Goal: Information Seeking & Learning: Learn about a topic

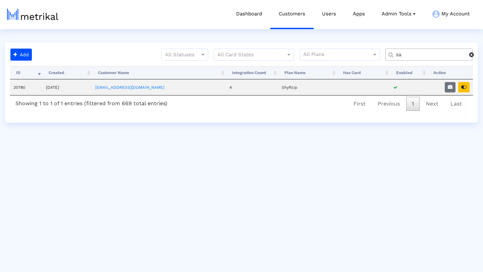
type input "s"
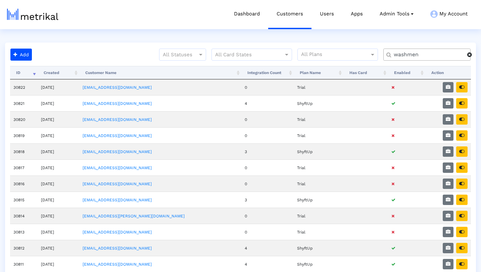
click at [431, 55] on input "washmen" at bounding box center [428, 54] width 78 height 7
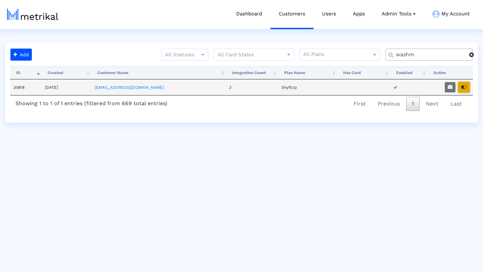
click at [465, 88] on icon "button" at bounding box center [463, 87] width 5 height 5
drag, startPoint x: 416, startPoint y: 54, endPoint x: 382, endPoint y: 54, distance: 34.2
click at [382, 54] on div "All Statuses All Card States All Plans washm" at bounding box center [256, 57] width 443 height 17
click at [464, 86] on icon "button" at bounding box center [463, 87] width 5 height 5
drag, startPoint x: 422, startPoint y: 56, endPoint x: 384, endPoint y: 56, distance: 37.2
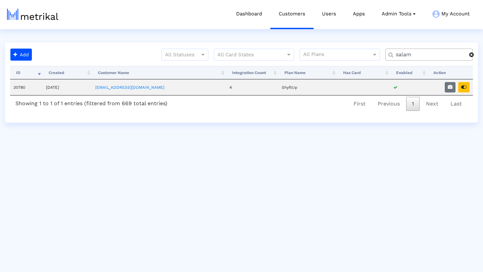
click at [384, 56] on div "All Statuses All Card States All Plans salam" at bounding box center [256, 57] width 443 height 17
type input "washmen"
click at [464, 89] on icon "button" at bounding box center [463, 87] width 5 height 5
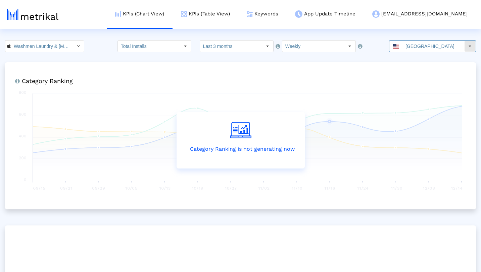
click at [463, 48] on input "United States" at bounding box center [433, 46] width 62 height 11
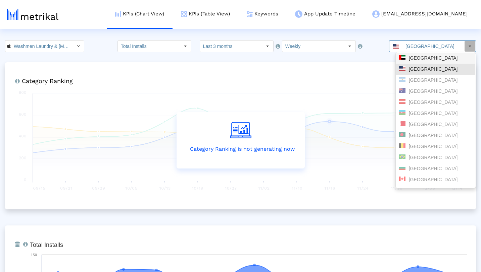
click at [441, 55] on div "[GEOGRAPHIC_DATA]" at bounding box center [435, 58] width 73 height 6
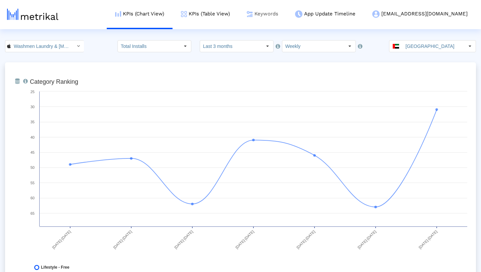
click at [286, 16] on link "Keywords" at bounding box center [262, 14] width 48 height 28
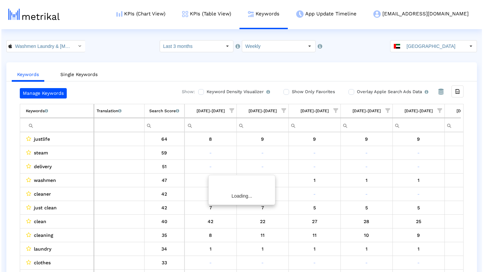
scroll to position [0, 244]
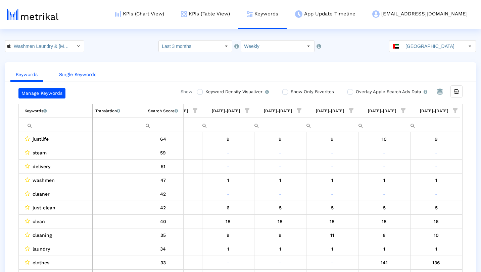
click at [89, 73] on link "Single Keywords" at bounding box center [78, 74] width 48 height 12
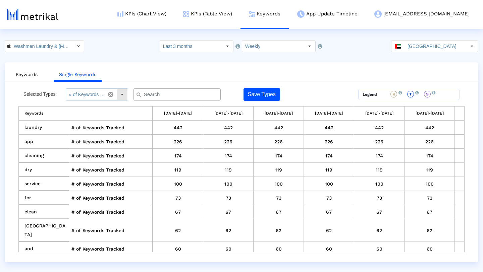
click at [121, 94] on div "Select" at bounding box center [122, 94] width 11 height 11
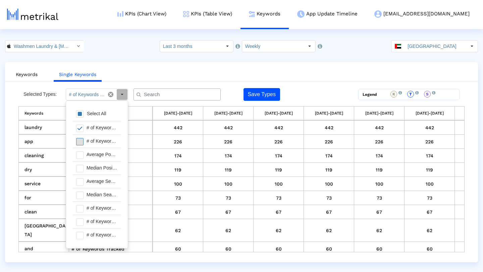
click at [81, 141] on span at bounding box center [79, 141] width 7 height 7
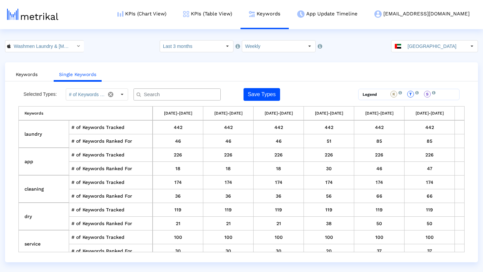
click at [217, 66] on ul "Keywords Single Keywords" at bounding box center [241, 74] width 473 height 16
click at [124, 99] on div "Select" at bounding box center [122, 94] width 11 height 11
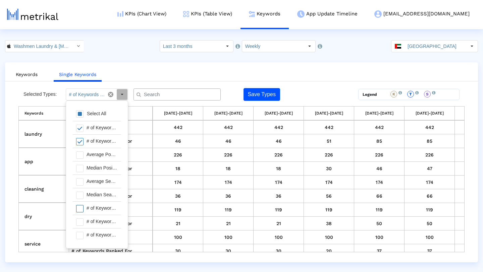
click at [81, 211] on span at bounding box center [79, 208] width 7 height 7
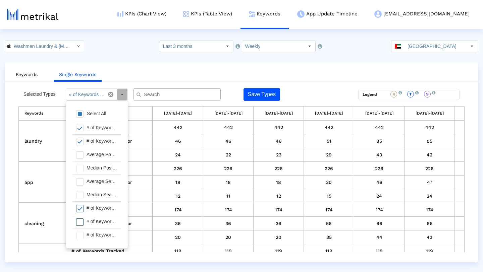
click at [80, 223] on span at bounding box center [79, 222] width 7 height 7
click at [80, 234] on span at bounding box center [79, 235] width 7 height 7
type input "# of Keywords Tracked, # of Keywords Ranked For, # of Keywords in Top 1, # of K…"
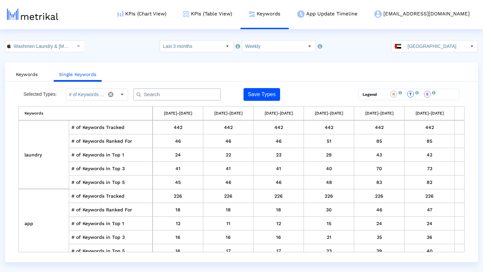
click at [205, 76] on ul "Keywords Single Keywords" at bounding box center [241, 74] width 473 height 16
click at [175, 90] on div at bounding box center [176, 95] width 87 height 12
click at [173, 94] on input "text" at bounding box center [178, 94] width 79 height 7
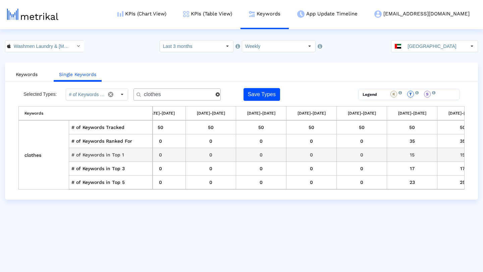
scroll to position [0, 192]
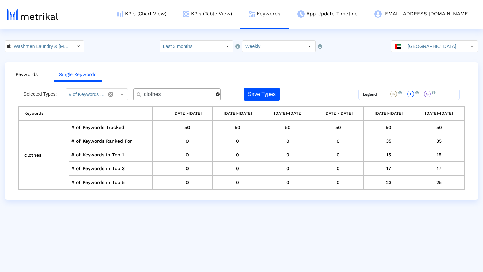
drag, startPoint x: 193, startPoint y: 92, endPoint x: 127, endPoint y: 91, distance: 65.4
click at [127, 91] on div "Selected Types: # of Keywords Tracked, # of Keywords Ranked For, # of Keywords …" at bounding box center [185, 94] width 335 height 13
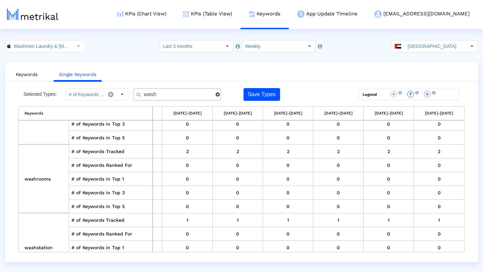
scroll to position [320, 194]
drag, startPoint x: 173, startPoint y: 95, endPoint x: 136, endPoint y: 95, distance: 37.9
click at [136, 95] on div "wash" at bounding box center [176, 95] width 87 height 12
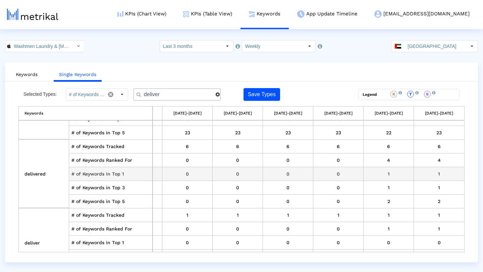
scroll to position [0, 194]
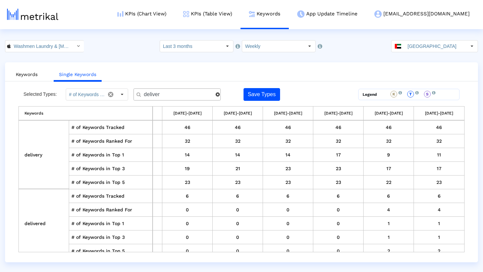
drag, startPoint x: 181, startPoint y: 96, endPoint x: 121, endPoint y: 90, distance: 60.3
click at [121, 90] on div "Selected Types: # of Keywords Tracked, # of Keywords Ranked For, # of Keywords …" at bounding box center [185, 94] width 335 height 13
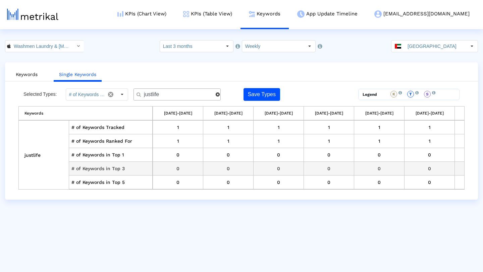
scroll to position [0, 192]
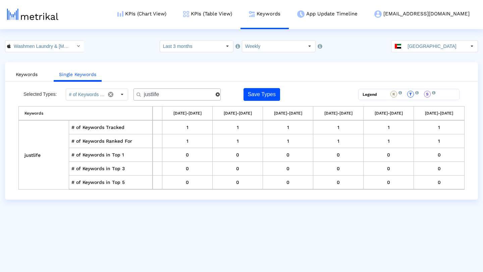
drag, startPoint x: 170, startPoint y: 95, endPoint x: 121, endPoint y: 91, distance: 49.8
click at [121, 91] on div "Selected Types: # of Keywords Tracked, # of Keywords Ranked For, # of Keywords …" at bounding box center [185, 94] width 335 height 13
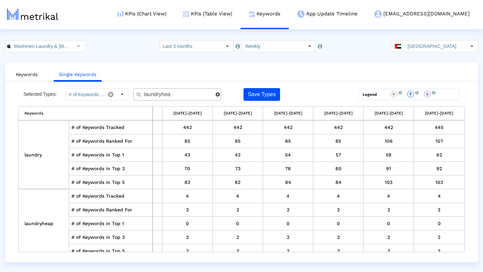
type input "laundryheap"
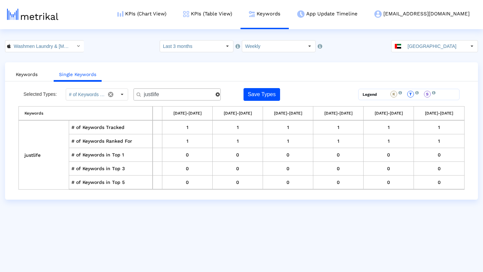
drag, startPoint x: 167, startPoint y: 94, endPoint x: 122, endPoint y: 91, distance: 44.4
click at [122, 91] on div "Selected Types: # of Keywords Tracked, # of Keywords Ranked For, # of Keywords …" at bounding box center [185, 94] width 335 height 13
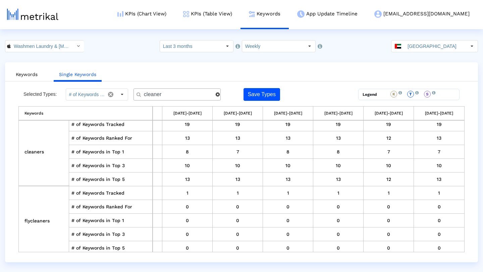
scroll to position [77, 194]
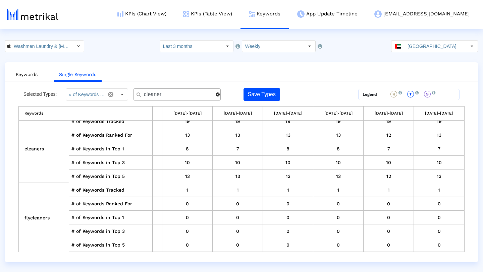
drag, startPoint x: 173, startPoint y: 95, endPoint x: 136, endPoint y: 95, distance: 37.6
click at [136, 95] on div "cleaner" at bounding box center [176, 95] width 87 height 12
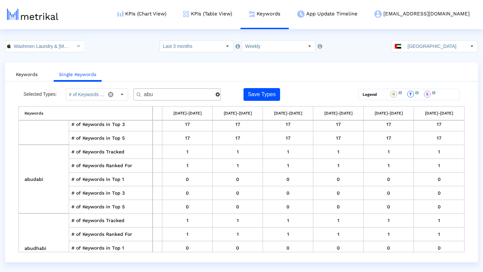
scroll to position [77, 192]
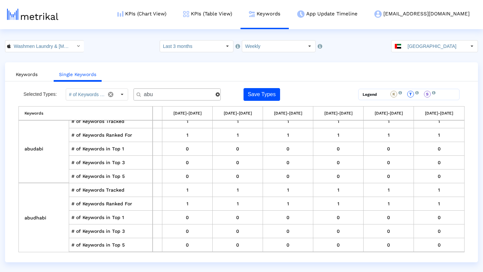
drag, startPoint x: 161, startPoint y: 94, endPoint x: 132, endPoint y: 94, distance: 28.5
click at [132, 94] on div "Selected Types: # of Keywords Tracked, # of Keywords Ranked For, # of Keywords …" at bounding box center [185, 94] width 335 height 13
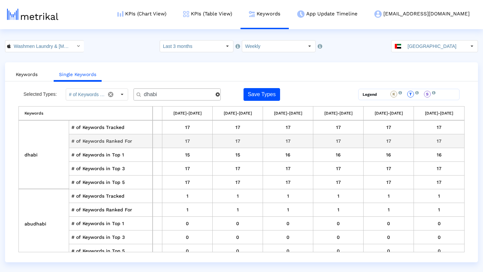
scroll to position [0, 194]
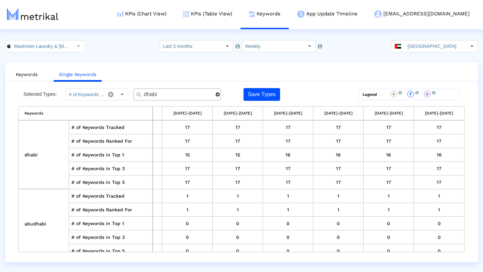
drag, startPoint x: 188, startPoint y: 93, endPoint x: 138, endPoint y: 93, distance: 50.0
click at [138, 93] on div "dhabi" at bounding box center [176, 95] width 87 height 12
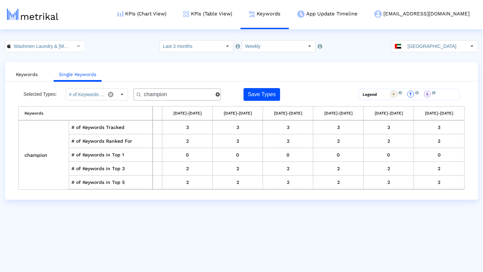
scroll to position [0, 192]
drag, startPoint x: 174, startPoint y: 96, endPoint x: 133, endPoint y: 96, distance: 41.6
click at [133, 96] on div "Selected Types: # of Keywords Tracked, # of Keywords Ranked For, # of Keywords …" at bounding box center [185, 94] width 335 height 13
drag, startPoint x: 165, startPoint y: 95, endPoint x: 132, endPoint y: 95, distance: 33.5
click at [132, 95] on div "Selected Types: # of Keywords Tracked, # of Keywords Ranked For, # of Keywords …" at bounding box center [185, 94] width 335 height 13
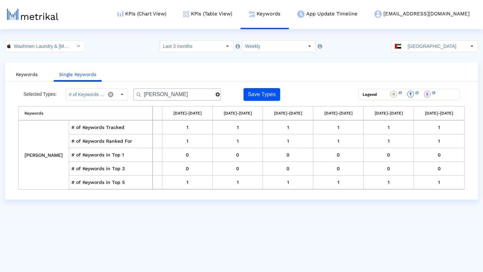
drag, startPoint x: 165, startPoint y: 93, endPoint x: 134, endPoint y: 96, distance: 31.7
click at [134, 96] on div "rizek" at bounding box center [176, 95] width 87 height 12
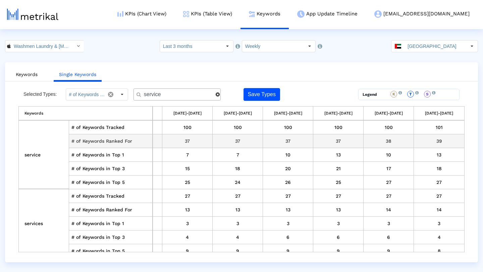
scroll to position [0, 194]
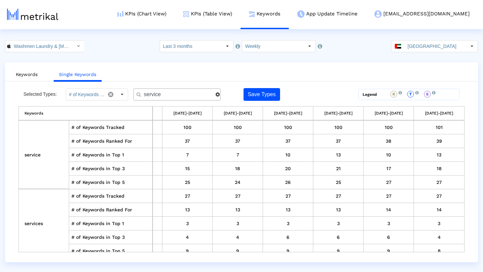
drag, startPoint x: 166, startPoint y: 95, endPoint x: 134, endPoint y: 94, distance: 32.2
click at [134, 94] on div "service" at bounding box center [176, 95] width 87 height 12
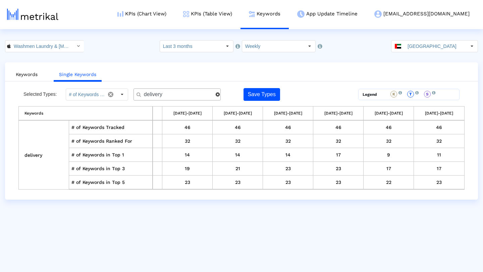
scroll to position [0, 192]
drag, startPoint x: 170, startPoint y: 96, endPoint x: 121, endPoint y: 95, distance: 48.6
click at [121, 96] on div "Selected Types: # of Keywords Tracked, # of Keywords Ranked For, # of Keywords …" at bounding box center [185, 94] width 335 height 13
drag, startPoint x: 183, startPoint y: 96, endPoint x: 122, endPoint y: 88, distance: 61.7
click at [122, 88] on div "Keywords Single Keywords Selected Types: # of Keywords Tracked, # of Keywords R…" at bounding box center [241, 131] width 473 height 138
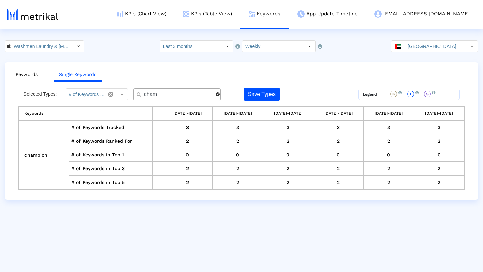
drag, startPoint x: 168, startPoint y: 95, endPoint x: 132, endPoint y: 95, distance: 35.6
click at [132, 95] on div "Selected Types: # of Keywords Tracked, # of Keywords Ranked For, # of Keywords …" at bounding box center [185, 94] width 335 height 13
drag, startPoint x: 181, startPoint y: 97, endPoint x: 106, endPoint y: 92, distance: 75.3
click at [106, 92] on div "Selected Types: # of Keywords Tracked, # of Keywords Ranked For, # of Keywords …" at bounding box center [185, 94] width 335 height 13
drag, startPoint x: 177, startPoint y: 94, endPoint x: 130, endPoint y: 93, distance: 47.0
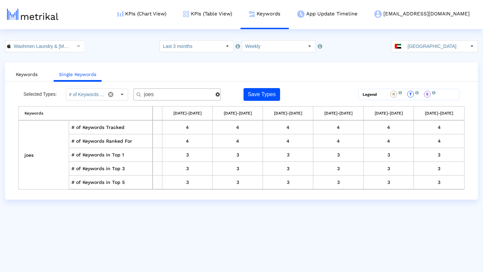
click at [130, 93] on div "Selected Types: # of Keywords Tracked, # of Keywords Ranked For, # of Keywords …" at bounding box center [185, 94] width 335 height 13
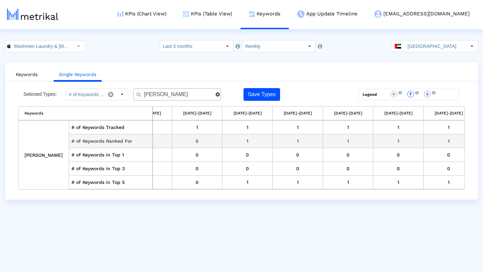
scroll to position [0, 129]
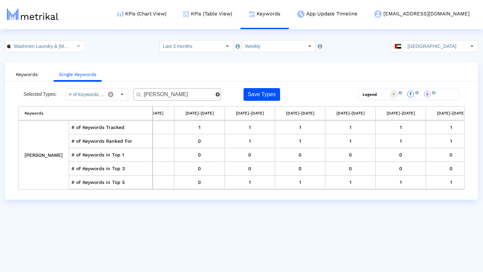
drag, startPoint x: 163, startPoint y: 94, endPoint x: 129, endPoint y: 94, distance: 34.2
click at [129, 94] on div "Selected Types: # of Keywords Tracked, # of Keywords Ranked For, # of Keywords …" at bounding box center [185, 94] width 335 height 13
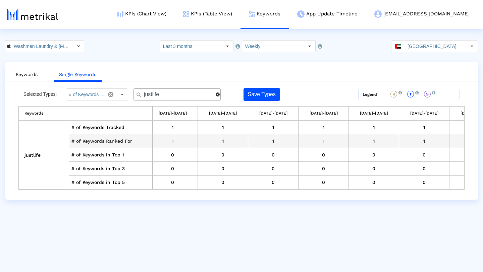
scroll to position [0, 192]
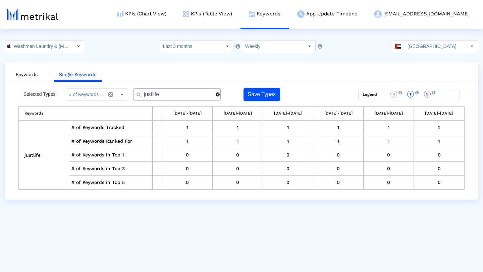
drag, startPoint x: 169, startPoint y: 93, endPoint x: 118, endPoint y: 92, distance: 51.0
click at [118, 92] on div "Selected Types: # of Keywords Tracked, # of Keywords Ranked For, # of Keywords …" at bounding box center [185, 94] width 335 height 13
drag, startPoint x: 165, startPoint y: 94, endPoint x: 130, endPoint y: 94, distance: 34.2
click at [130, 94] on div "Selected Types: # of Keywords Tracked, # of Keywords Ranked For, # of Keywords …" at bounding box center [185, 94] width 335 height 13
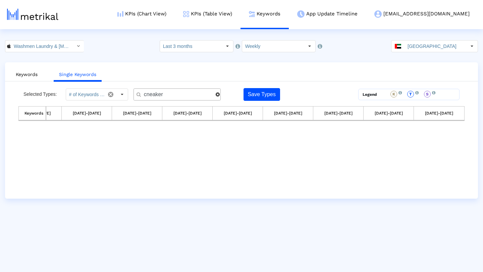
scroll to position [0, 85]
click at [147, 96] on input "cneaker" at bounding box center [177, 94] width 76 height 7
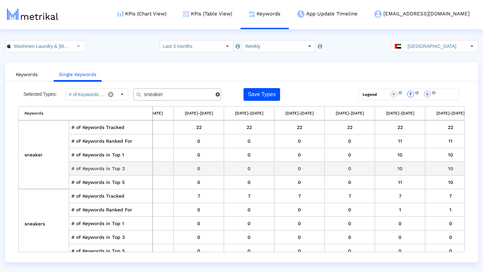
scroll to position [0, 194]
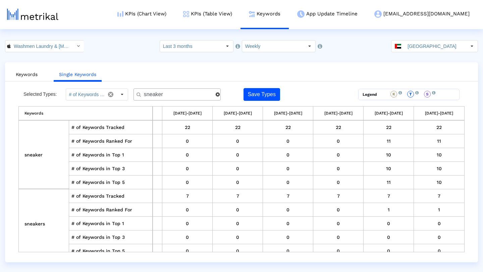
drag, startPoint x: 169, startPoint y: 95, endPoint x: 148, endPoint y: 95, distance: 21.5
click at [148, 95] on input "sneaker" at bounding box center [177, 94] width 76 height 7
drag, startPoint x: 171, startPoint y: 95, endPoint x: 129, endPoint y: 94, distance: 41.3
click at [129, 94] on div "Selected Types: # of Keywords Tracked, # of Keywords Ranked For, # of Keywords …" at bounding box center [185, 94] width 335 height 13
drag, startPoint x: 158, startPoint y: 93, endPoint x: 108, endPoint y: 93, distance: 49.3
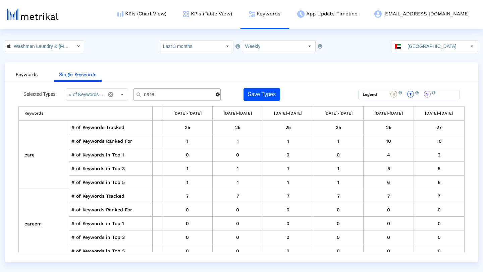
click at [108, 93] on div "Selected Types: # of Keywords Tracked, # of Keywords Ranked For, # of Keywords …" at bounding box center [185, 94] width 335 height 13
drag, startPoint x: 159, startPoint y: 94, endPoint x: 130, endPoint y: 94, distance: 28.5
click at [130, 94] on div "Selected Types: # of Keywords Tracked, # of Keywords Ranked For, # of Keywords …" at bounding box center [185, 94] width 335 height 13
drag, startPoint x: 174, startPoint y: 95, endPoint x: 121, endPoint y: 95, distance: 52.7
click at [121, 95] on div "Selected Types: # of Keywords Tracked, # of Keywords Ranked For, # of Keywords …" at bounding box center [185, 94] width 335 height 13
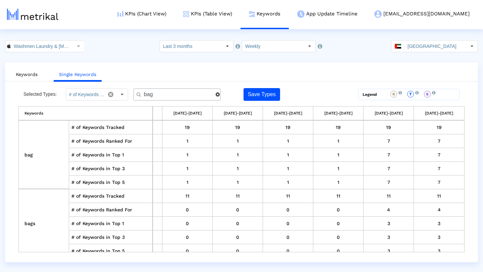
drag, startPoint x: 157, startPoint y: 94, endPoint x: 116, endPoint y: 94, distance: 40.9
click at [116, 94] on div "Selected Types: # of Keywords Tracked, # of Keywords Ranked For, # of Keywords …" at bounding box center [185, 94] width 335 height 13
drag, startPoint x: 169, startPoint y: 96, endPoint x: 115, endPoint y: 94, distance: 54.0
click at [115, 94] on div "Selected Types: # of Keywords Tracked, # of Keywords Ranked For, # of Keywords …" at bounding box center [185, 94] width 335 height 13
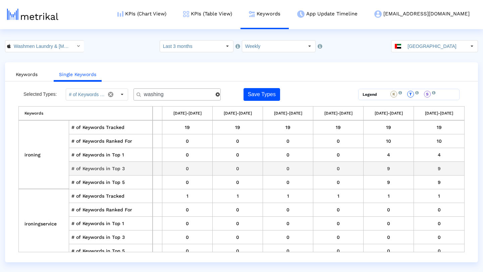
scroll to position [0, 192]
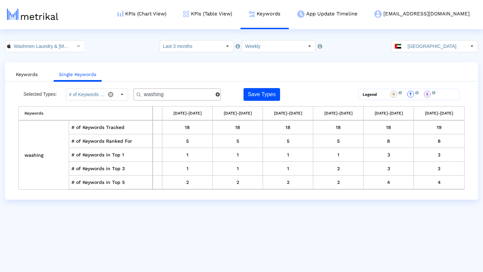
drag, startPoint x: 175, startPoint y: 96, endPoint x: 107, endPoint y: 95, distance: 68.1
click at [107, 95] on div "Selected Types: # of Keywords Tracked, # of Keywords Ranked For, # of Keywords …" at bounding box center [185, 94] width 335 height 13
drag, startPoint x: 167, startPoint y: 92, endPoint x: 120, endPoint y: 91, distance: 47.0
click at [120, 92] on div "Selected Types: # of Keywords Tracked, # of Keywords Ranked For, # of Keywords …" at bounding box center [185, 94] width 335 height 13
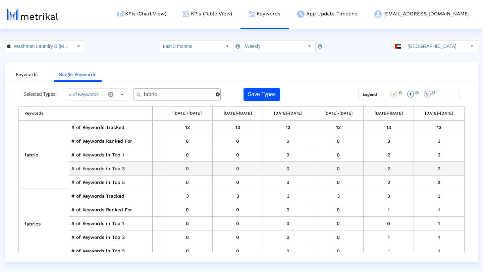
scroll to position [8, 194]
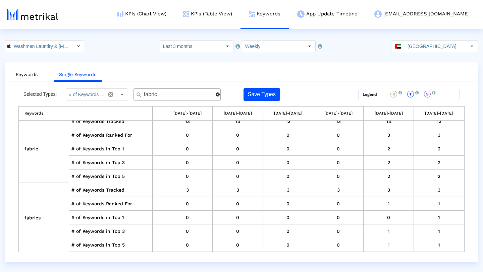
drag, startPoint x: 161, startPoint y: 95, endPoint x: 129, endPoint y: 95, distance: 31.9
click at [129, 95] on div "Selected Types: # of Keywords Tracked, # of Keywords Ranked For, # of Keywords …" at bounding box center [185, 94] width 335 height 13
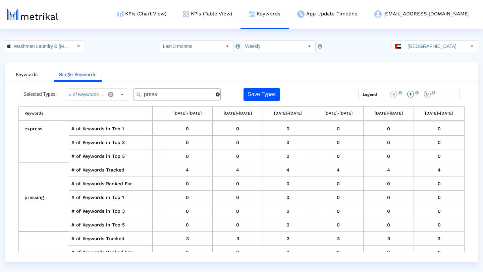
scroll to position [0, 194]
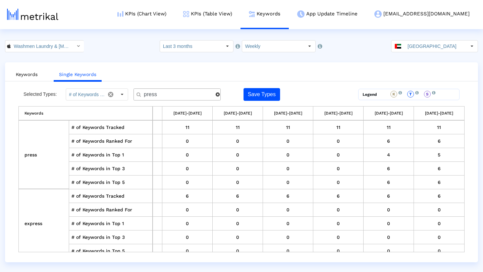
drag, startPoint x: 164, startPoint y: 96, endPoint x: 125, endPoint y: 95, distance: 39.2
click at [125, 95] on div "Selected Types: # of Keywords Tracked, # of Keywords Ranked For, # of Keywords …" at bounding box center [185, 94] width 335 height 13
drag, startPoint x: 184, startPoint y: 95, endPoint x: 132, endPoint y: 95, distance: 52.0
click at [132, 95] on div "Selected Types: # of Keywords Tracked, # of Keywords Ranked For, # of Keywords …" at bounding box center [185, 94] width 335 height 13
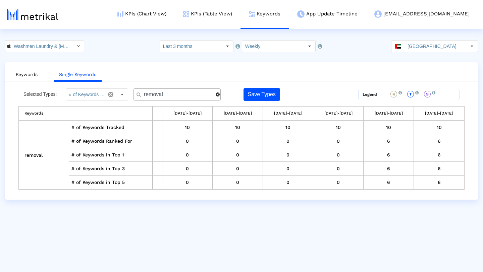
drag, startPoint x: 168, startPoint y: 95, endPoint x: 125, endPoint y: 94, distance: 42.6
click at [125, 94] on div "Selected Types: # of Keywords Tracked, # of Keywords Ranked For, # of Keywords …" at bounding box center [185, 94] width 335 height 13
drag, startPoint x: 168, startPoint y: 93, endPoint x: 137, endPoint y: 93, distance: 31.5
click at [137, 93] on div "restore" at bounding box center [176, 95] width 87 height 12
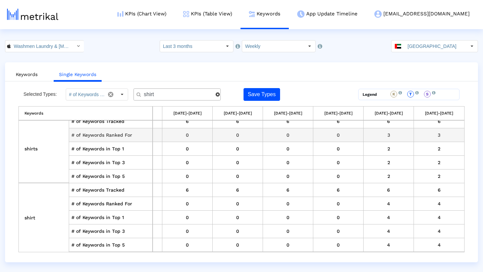
scroll to position [0, 194]
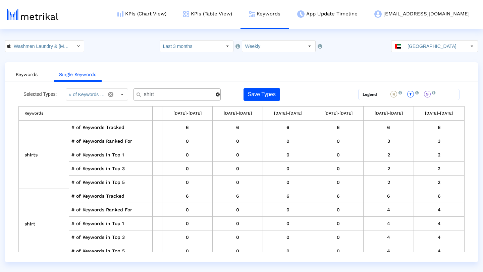
type input "shirt"
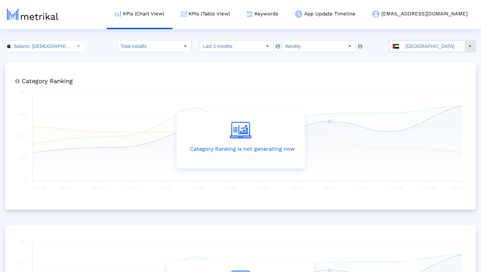
click at [466, 48] on div "Select" at bounding box center [469, 46] width 11 height 11
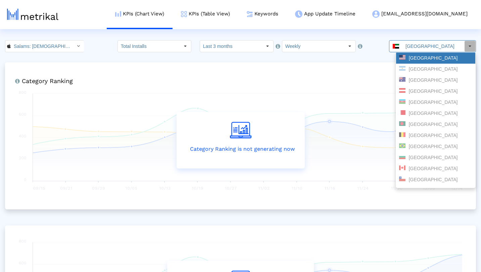
click at [436, 58] on div "United States" at bounding box center [435, 58] width 73 height 6
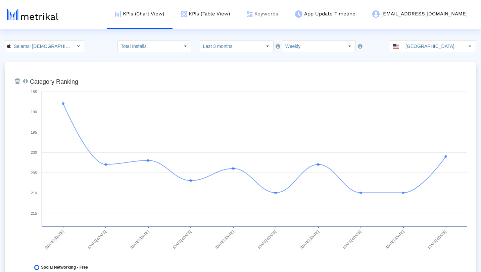
click at [286, 13] on link "Keywords" at bounding box center [262, 14] width 48 height 28
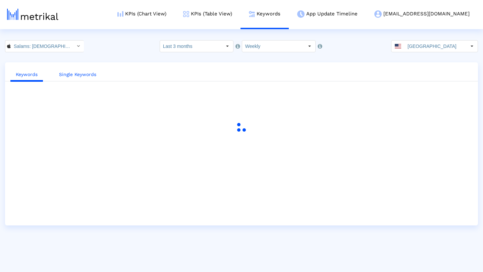
click at [89, 77] on link "Single Keywords" at bounding box center [78, 74] width 48 height 12
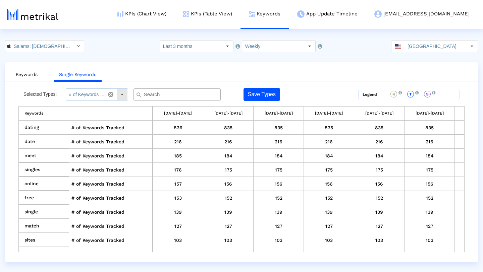
click at [126, 93] on div "Select" at bounding box center [122, 94] width 11 height 11
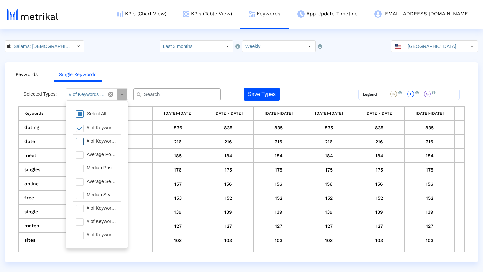
click at [80, 143] on span at bounding box center [79, 141] width 7 height 7
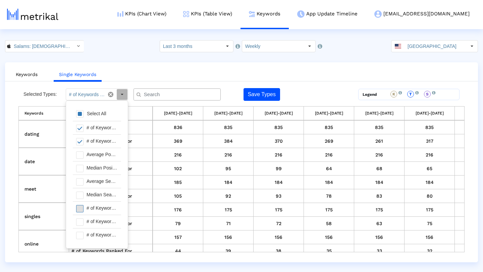
click at [81, 211] on span at bounding box center [79, 208] width 7 height 7
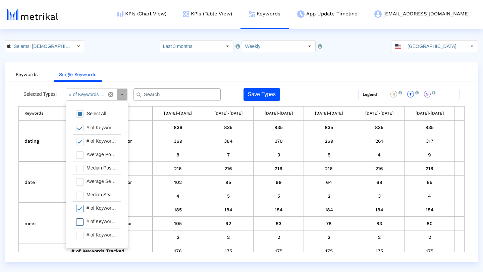
click at [81, 224] on span at bounding box center [79, 222] width 7 height 7
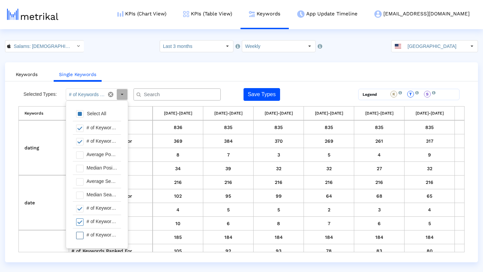
click at [81, 232] on span at bounding box center [79, 235] width 7 height 7
type input "# of Keywords Tracked, # of Keywords Ranked For, # of Keywords in Top 1, # of K…"
click at [195, 68] on ul "Keywords Single Keywords" at bounding box center [241, 74] width 473 height 16
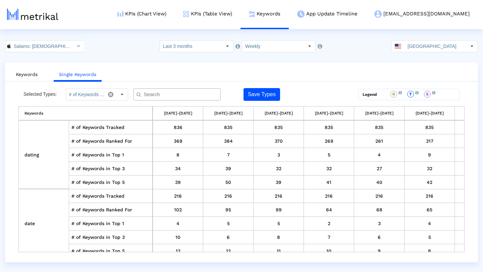
click at [191, 98] on input "text" at bounding box center [178, 94] width 79 height 7
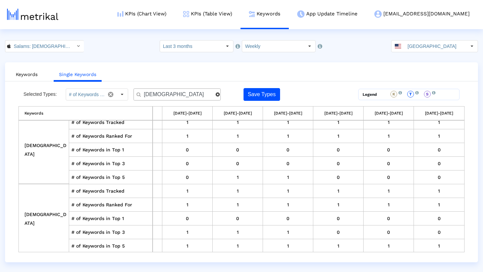
scroll to position [765, 345]
drag, startPoint x: 165, startPoint y: 93, endPoint x: 130, endPoint y: 93, distance: 34.5
click at [130, 93] on div "Selected Types: # of Keywords Tracked, # of Keywords Ranked For, # of Keywords …" at bounding box center [185, 94] width 335 height 13
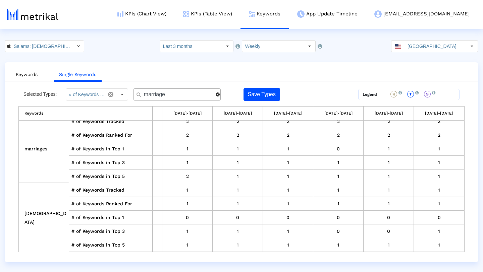
scroll to position [0, 345]
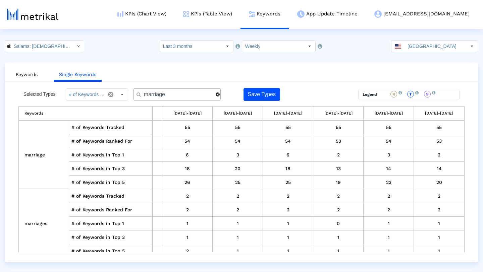
drag, startPoint x: 175, startPoint y: 94, endPoint x: 122, endPoint y: 94, distance: 53.7
click at [122, 94] on div "Selected Types: # of Keywords Tracked, # of Keywords Ranked For, # of Keywords …" at bounding box center [185, 94] width 335 height 13
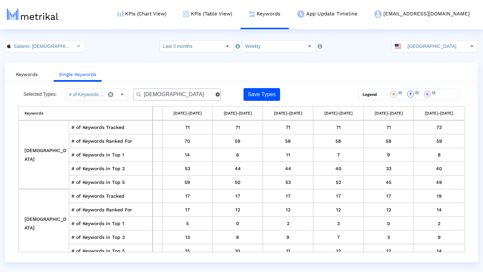
click at [167, 94] on input "muslim" at bounding box center [177, 94] width 76 height 7
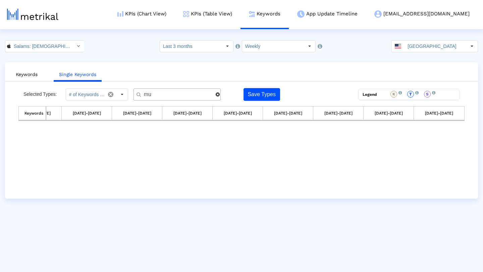
type input "m"
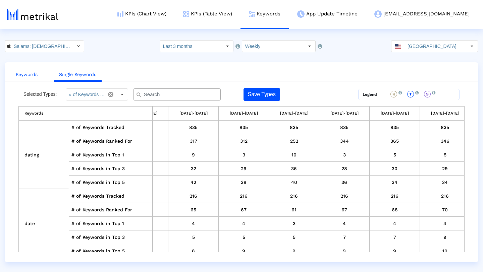
click at [34, 75] on link "Keywords" at bounding box center [26, 74] width 33 height 12
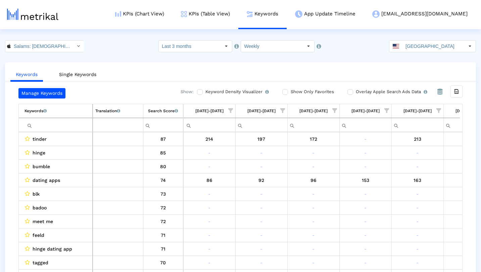
scroll to position [0, 399]
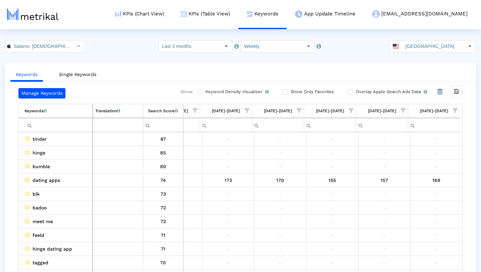
click at [62, 128] on input "Filter cell" at bounding box center [58, 125] width 68 height 11
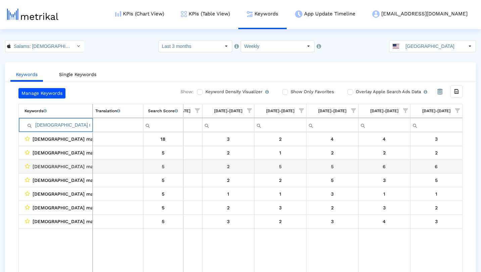
scroll to position [13, 0]
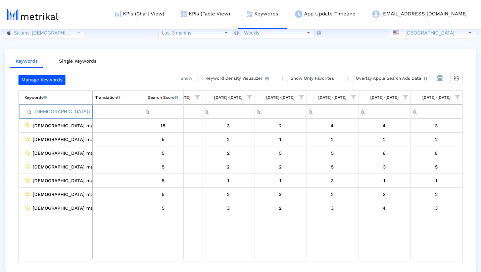
type input "muslim marriage"
click at [85, 63] on link "Single Keywords" at bounding box center [78, 61] width 48 height 12
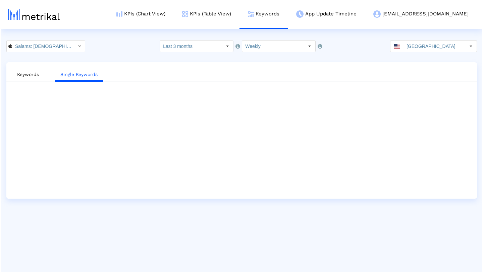
scroll to position [0, 0]
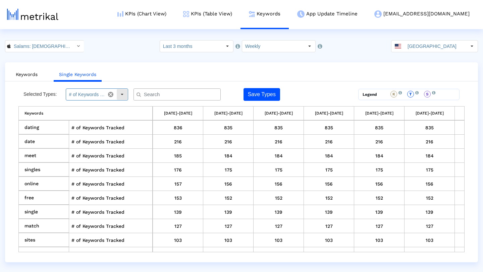
click at [121, 94] on div "Select" at bounding box center [122, 94] width 11 height 11
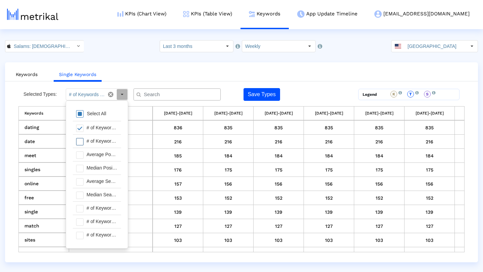
click at [80, 139] on span at bounding box center [79, 141] width 7 height 7
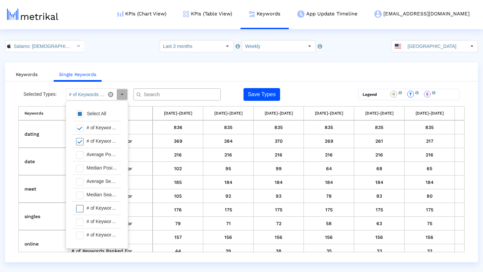
click at [79, 210] on span at bounding box center [79, 208] width 7 height 7
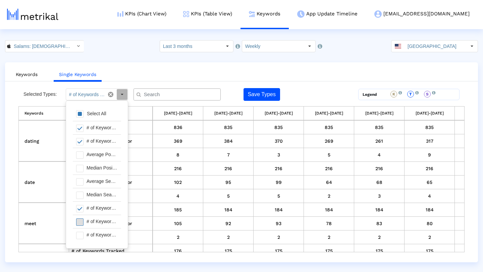
click at [80, 223] on span at bounding box center [79, 222] width 7 height 7
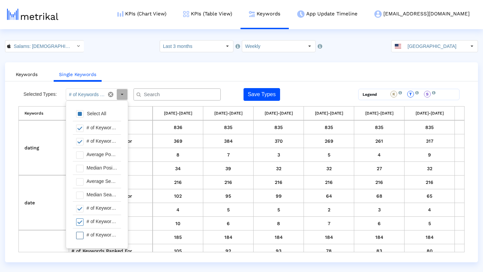
click at [80, 234] on span at bounding box center [79, 235] width 7 height 7
type input "# of Keywords Tracked, # of Keywords Ranked For, # of Keywords in Top 1, # of K…"
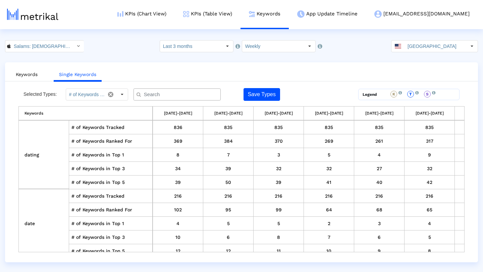
click at [227, 74] on ul "Keywords Single Keywords" at bounding box center [241, 74] width 473 height 16
click at [200, 91] on input "text" at bounding box center [178, 94] width 79 height 7
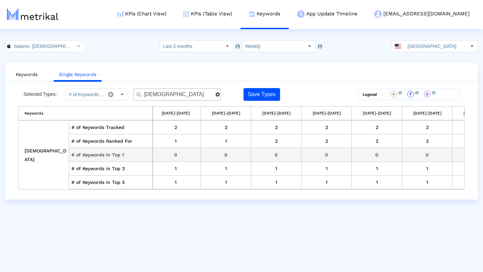
scroll to position [0, 343]
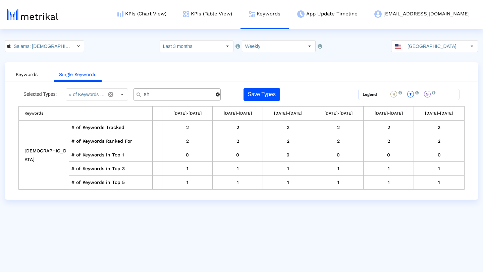
type input "s"
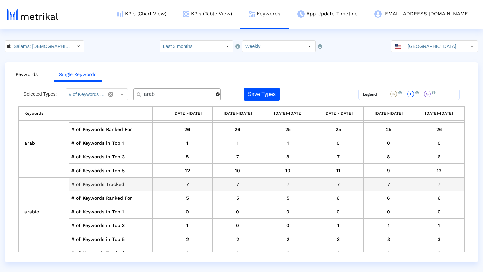
scroll to position [0, 345]
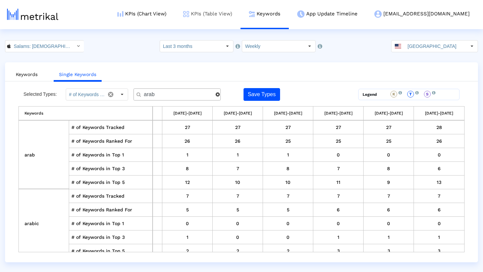
type input "arab"
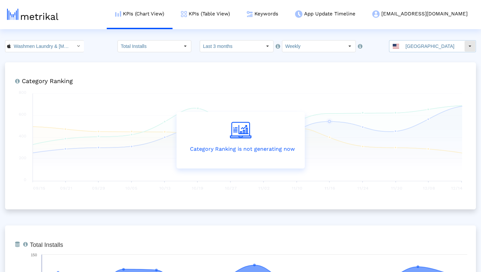
click at [471, 50] on div "Select" at bounding box center [469, 46] width 11 height 11
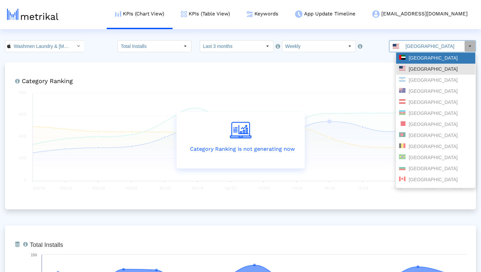
click at [445, 56] on div "[GEOGRAPHIC_DATA]" at bounding box center [435, 58] width 73 height 6
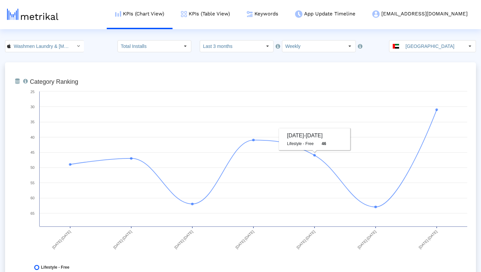
click at [377, 47] on div "Washmen Laundry & [MEDICAL_DATA] < 1037965236 > Total Installs Select how far b…" at bounding box center [240, 46] width 481 height 12
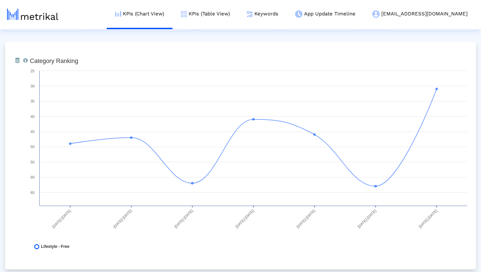
scroll to position [21, 0]
click at [286, 14] on link "Keywords" at bounding box center [262, 14] width 48 height 28
click at [286, 11] on link "Keywords" at bounding box center [262, 14] width 48 height 28
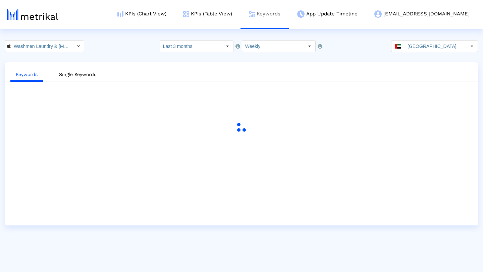
click at [289, 15] on link "Keywords" at bounding box center [265, 14] width 48 height 28
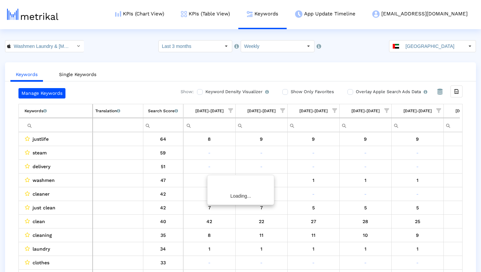
scroll to position [0, 244]
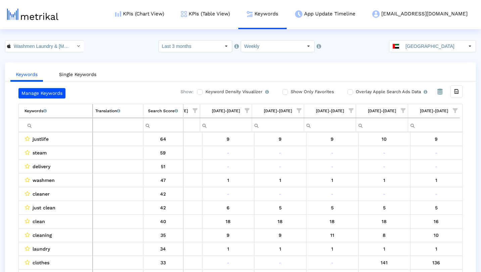
click at [455, 111] on span "Show filter options for column '09/28/25-10/04/25'" at bounding box center [454, 110] width 5 height 5
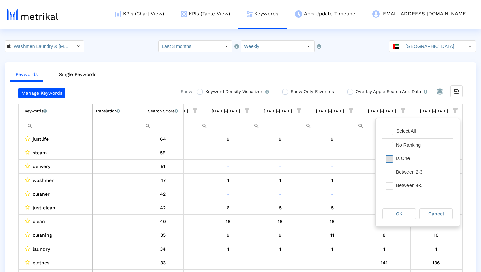
click at [389, 160] on span "Filter options" at bounding box center [388, 159] width 7 height 7
click at [397, 210] on div "OK" at bounding box center [398, 214] width 33 height 10
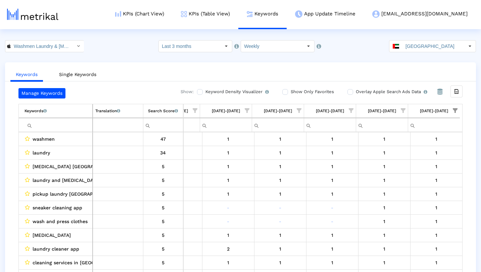
click at [403, 109] on span "Show filter options for column '09/21/25-09/27/25'" at bounding box center [402, 110] width 5 height 5
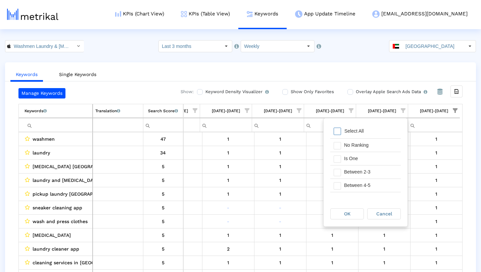
click at [337, 130] on span "Filter options" at bounding box center [336, 131] width 7 height 7
click at [337, 160] on span "Filter options" at bounding box center [336, 159] width 7 height 7
click at [350, 215] on span "OK" at bounding box center [347, 213] width 6 height 5
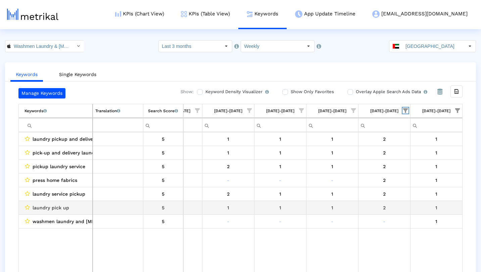
scroll to position [10, 0]
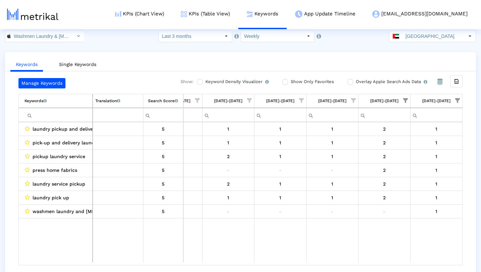
click at [406, 100] on span "Show filter options for column '09/21/25-09/27/25'" at bounding box center [405, 100] width 5 height 5
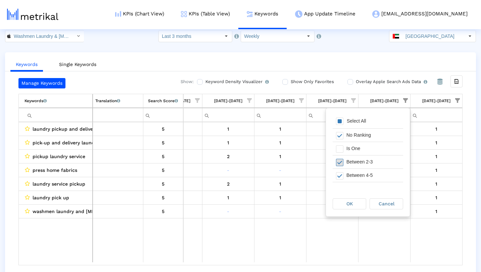
click at [339, 162] on span "Filter options" at bounding box center [339, 162] width 7 height 7
click at [353, 201] on div "OK" at bounding box center [349, 204] width 33 height 10
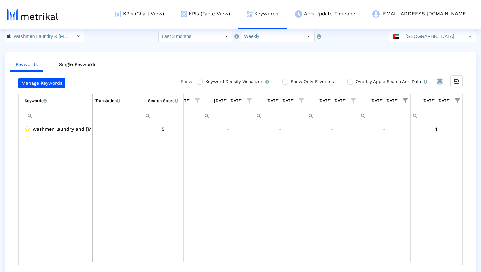
click at [456, 100] on span "Show filter options for column '09/28/25-10/04/25'" at bounding box center [457, 100] width 5 height 5
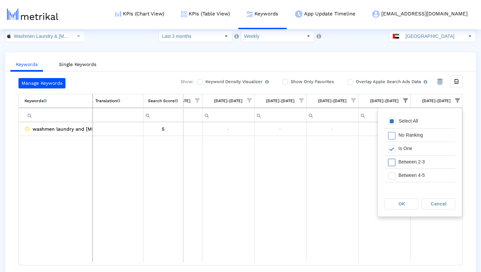
click at [394, 163] on span "Filter options" at bounding box center [391, 162] width 7 height 7
click at [395, 201] on div "OK" at bounding box center [401, 204] width 33 height 10
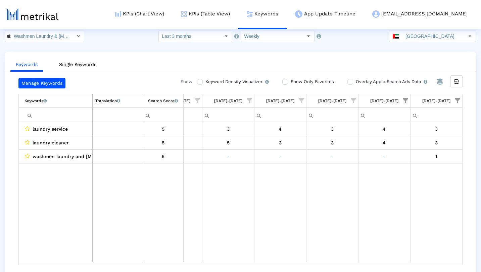
click at [455, 101] on span "Show filter options for column '09/28/25-10/04/25'" at bounding box center [457, 100] width 5 height 5
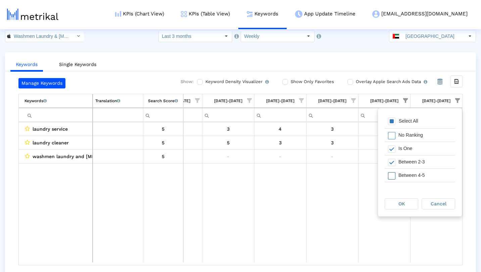
click at [393, 176] on span "Filter options" at bounding box center [391, 175] width 7 height 7
click at [399, 204] on span "OK" at bounding box center [401, 203] width 6 height 5
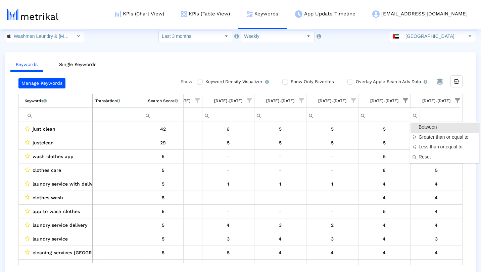
click at [404, 98] on span "Show filter options for column '09/21/25-09/27/25'" at bounding box center [405, 100] width 5 height 5
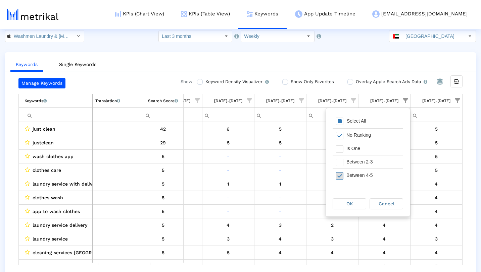
click at [342, 175] on span "Filter options" at bounding box center [339, 175] width 7 height 7
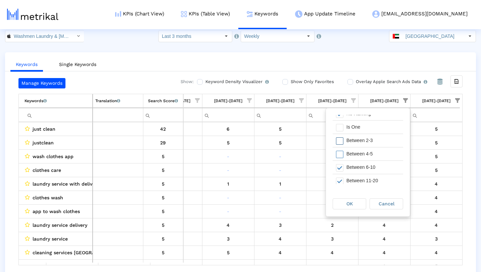
scroll to position [27, 0]
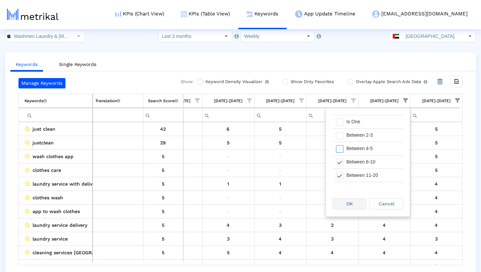
click at [349, 206] on span "OK" at bounding box center [349, 203] width 6 height 5
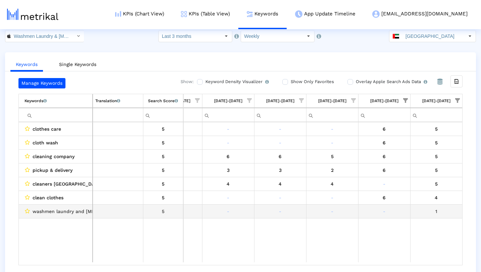
click at [74, 211] on span "washmen laundry and [MEDICAL_DATA]" at bounding box center [79, 211] width 92 height 9
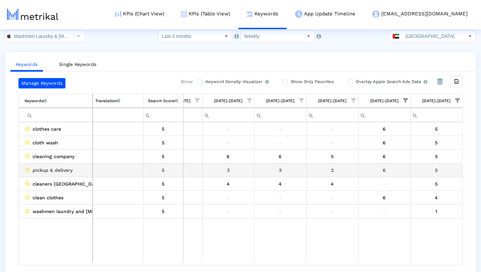
scroll to position [0, 0]
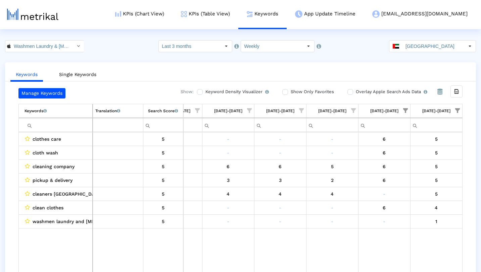
click at [459, 111] on span "Show filter options for column '09/28/25-10/04/25'" at bounding box center [457, 110] width 5 height 5
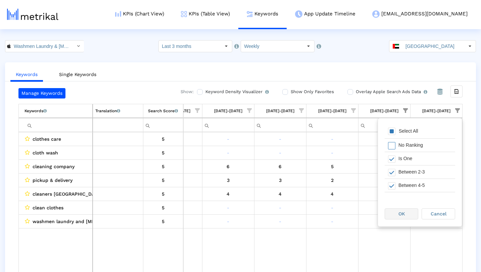
click at [402, 214] on span "OK" at bounding box center [401, 213] width 6 height 5
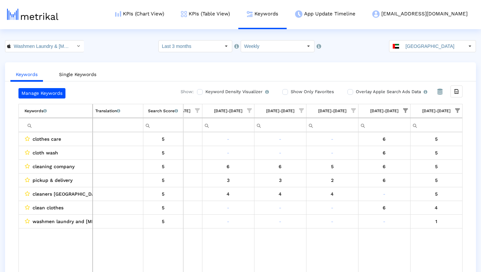
click at [405, 109] on span "Show filter options for column '09/21/25-09/27/25'" at bounding box center [405, 110] width 5 height 5
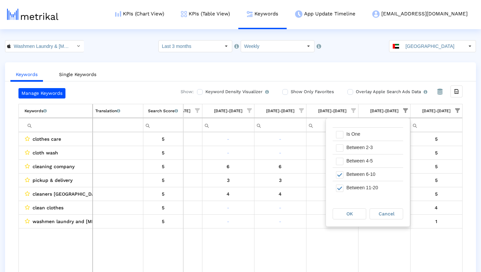
scroll to position [27, 0]
click at [349, 215] on span "OK" at bounding box center [349, 213] width 6 height 5
